Goal: Task Accomplishment & Management: Manage account settings

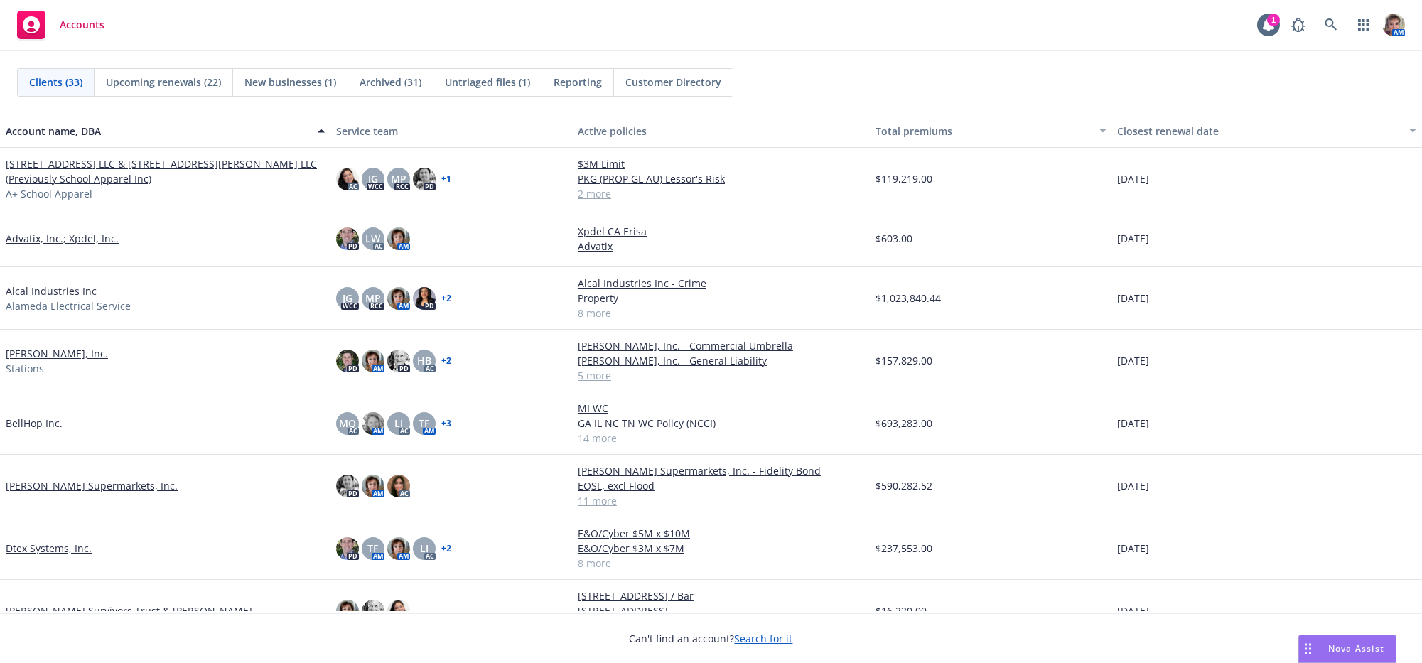
click at [60, 296] on link "Alcal Industries Inc" at bounding box center [51, 291] width 91 height 15
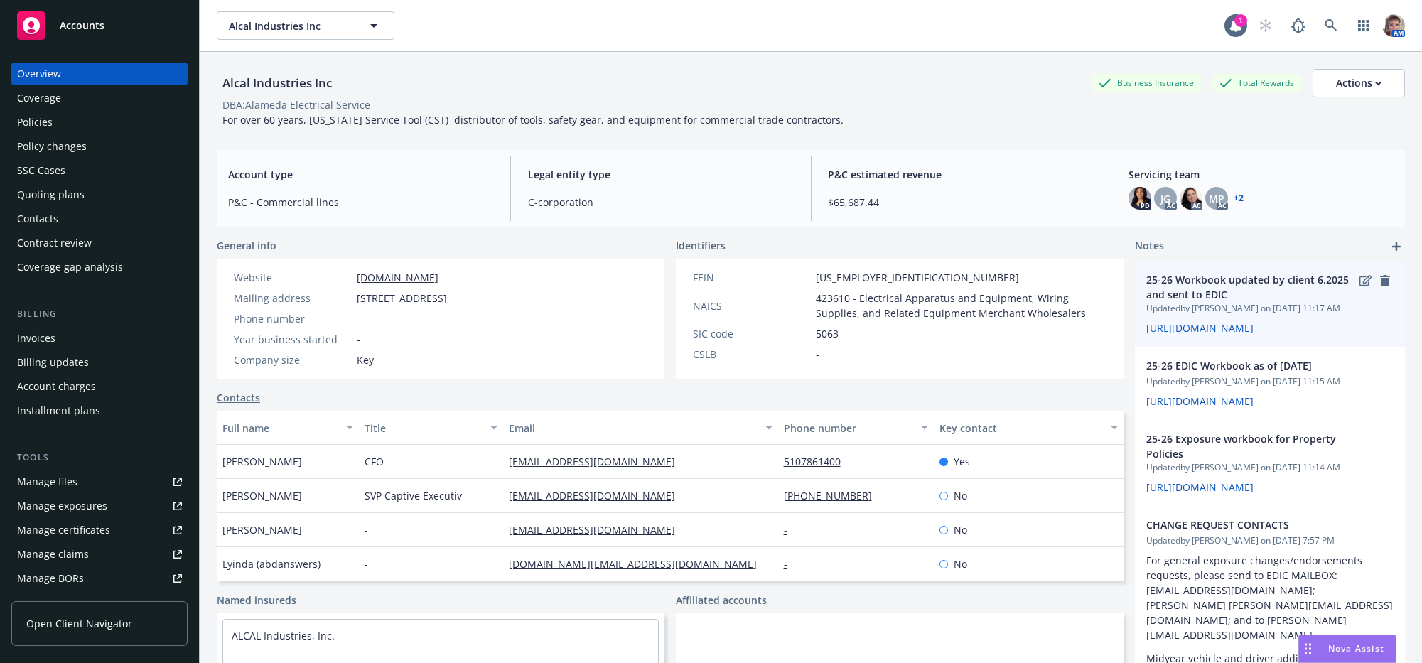
click at [1380, 286] on icon "remove" at bounding box center [1385, 280] width 10 height 11
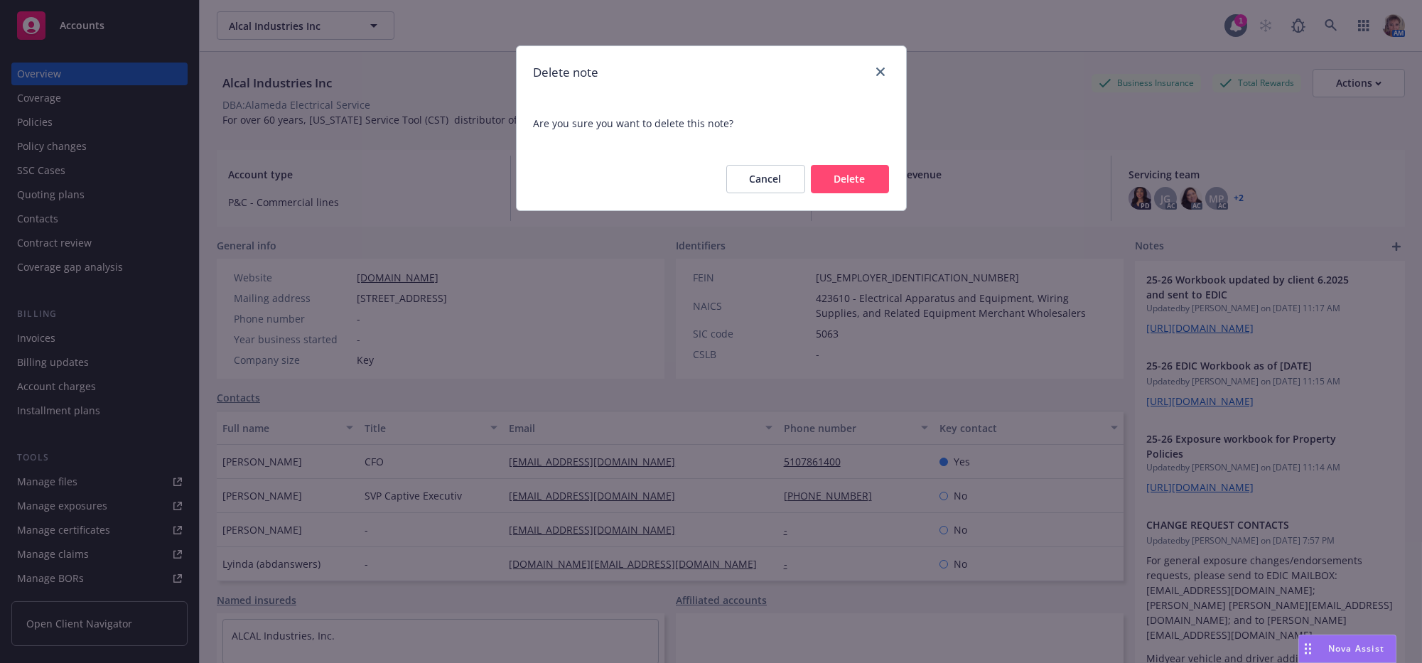
click at [853, 193] on button "Delete" at bounding box center [850, 179] width 78 height 28
